Goal: Find specific page/section: Find specific page/section

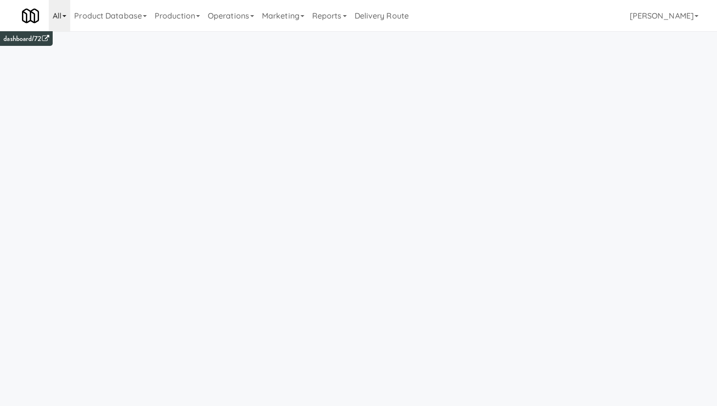
click at [60, 17] on link "All" at bounding box center [59, 15] width 21 height 31
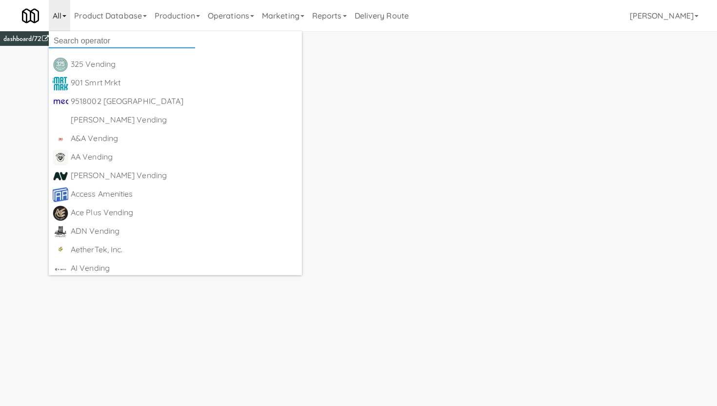
click at [61, 39] on input "text" at bounding box center [122, 41] width 146 height 15
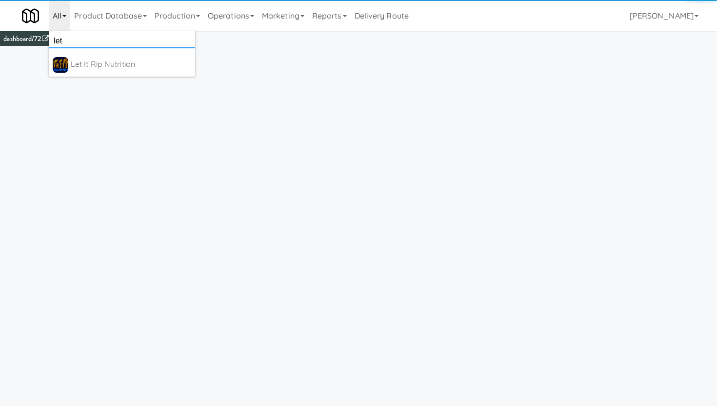
type input "let"
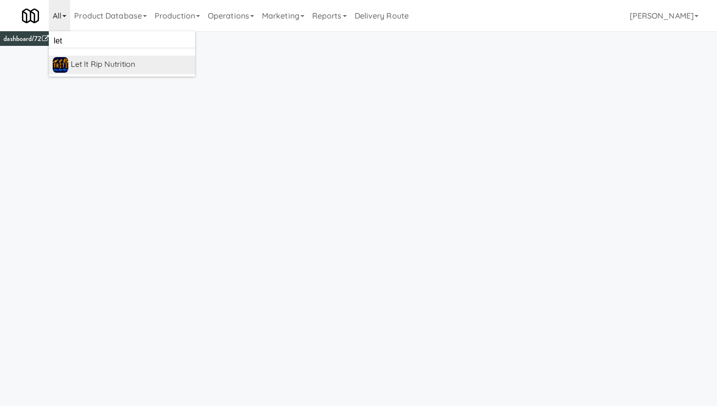
click at [87, 70] on div "Let it Rip Nutrition" at bounding box center [131, 64] width 120 height 15
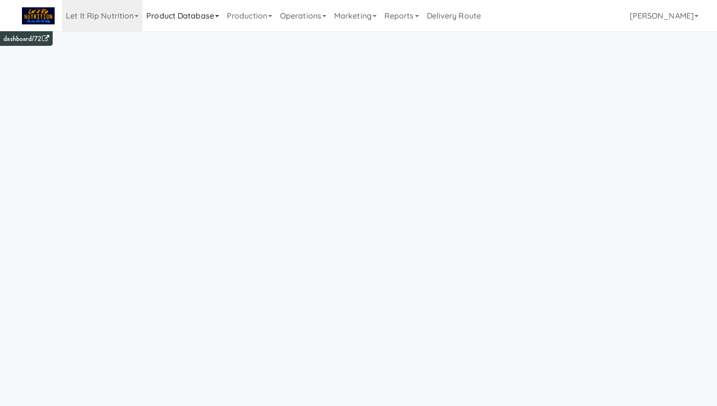
click at [182, 22] on link "Product Database" at bounding box center [182, 15] width 80 height 31
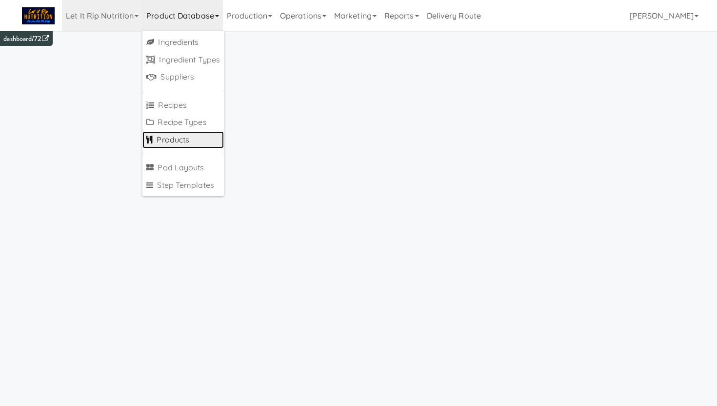
click at [165, 137] on link "Products" at bounding box center [182, 140] width 81 height 18
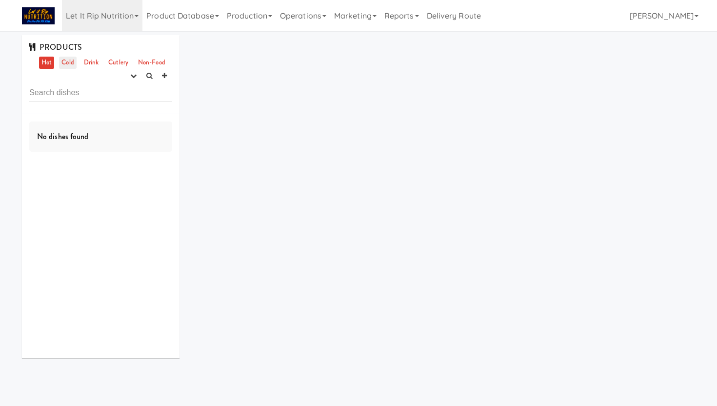
click at [68, 65] on link "Cold" at bounding box center [67, 63] width 17 height 12
click at [97, 66] on link "Drink" at bounding box center [91, 63] width 20 height 12
click at [114, 66] on link "Cutlery" at bounding box center [118, 63] width 25 height 12
click at [130, 78] on icon "button" at bounding box center [133, 76] width 6 height 6
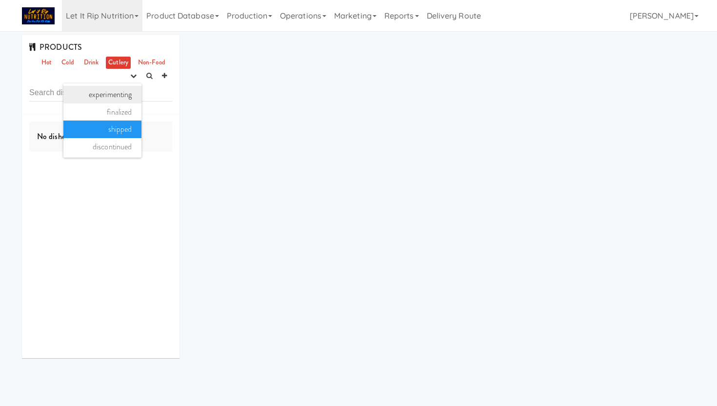
click at [119, 95] on link "experimenting" at bounding box center [102, 95] width 78 height 18
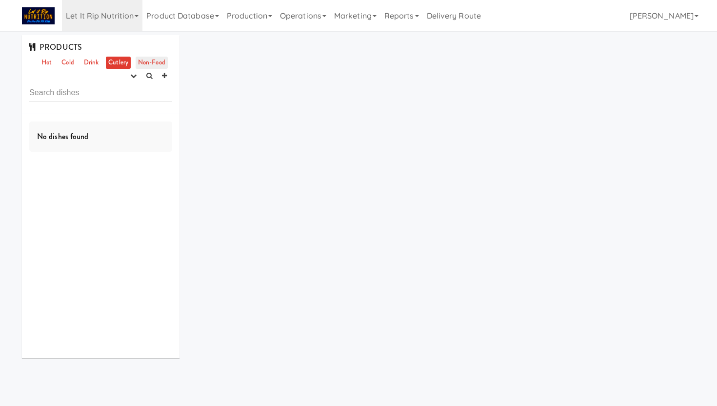
click at [148, 63] on link "Non-Food" at bounding box center [152, 63] width 32 height 12
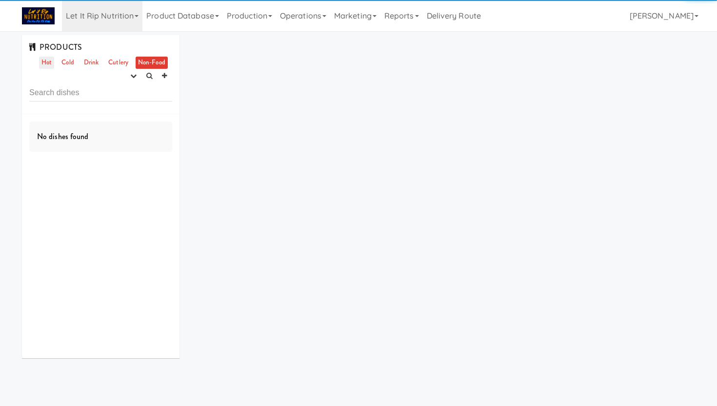
click at [44, 64] on link "Hot" at bounding box center [46, 63] width 15 height 12
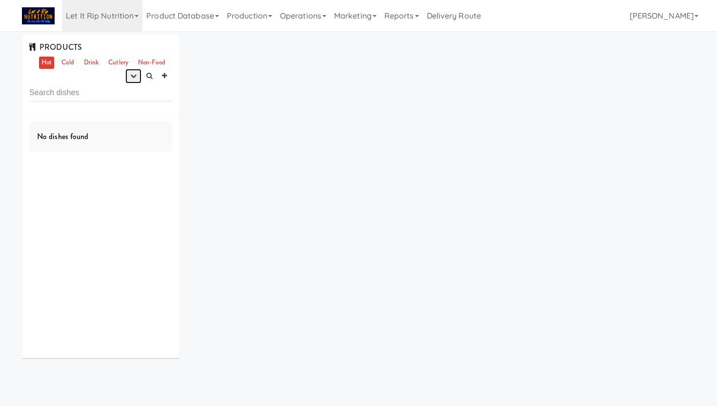
click at [130, 77] on icon "button" at bounding box center [133, 76] width 6 height 6
click at [163, 91] on input "text" at bounding box center [100, 92] width 143 height 18
click at [175, 17] on link "Product Database" at bounding box center [182, 15] width 80 height 31
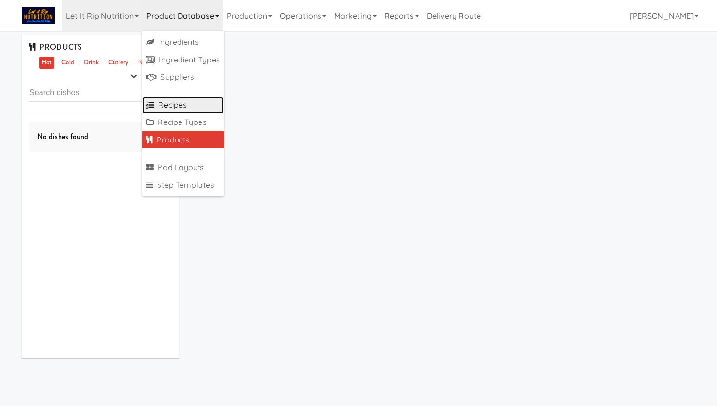
click at [170, 103] on link "Recipes" at bounding box center [182, 106] width 81 height 18
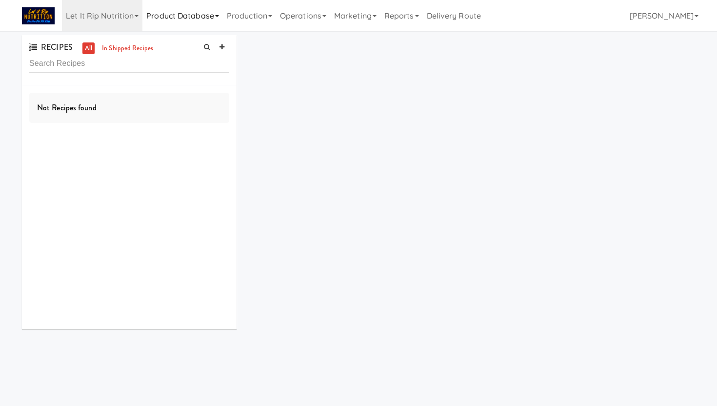
click at [169, 17] on link "Product Database" at bounding box center [182, 15] width 80 height 31
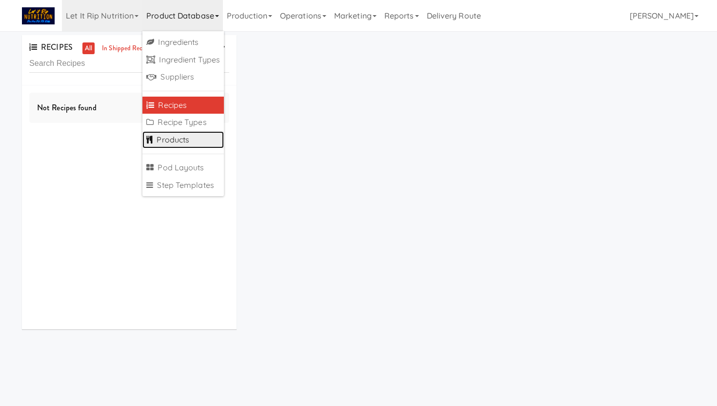
click at [172, 138] on link "Products" at bounding box center [182, 140] width 81 height 18
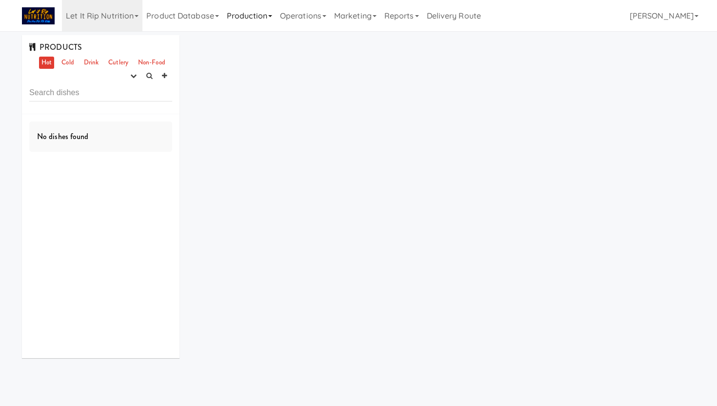
click at [232, 18] on link "Production" at bounding box center [249, 15] width 53 height 31
click at [195, 19] on link "Product Database" at bounding box center [182, 15] width 80 height 31
